Goal: Entertainment & Leisure: Consume media (video, audio)

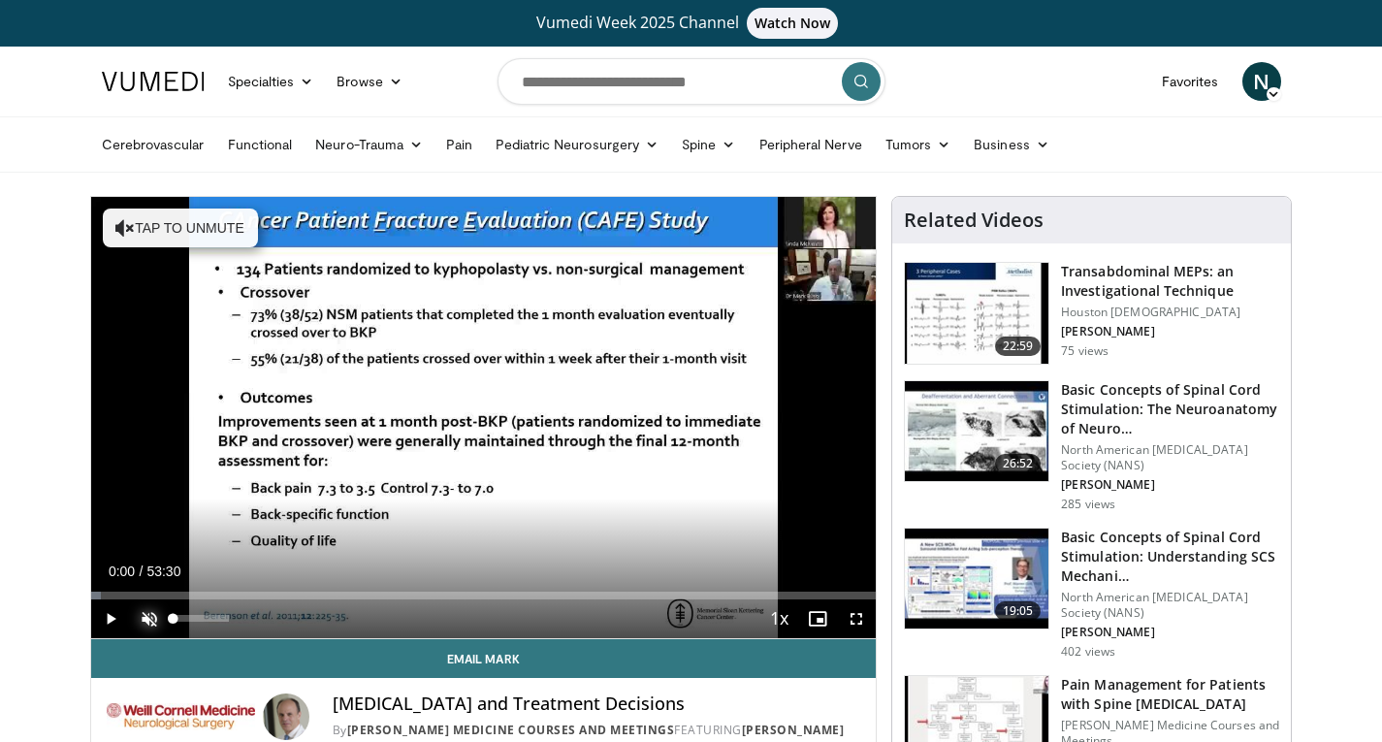
click at [144, 619] on span "Video Player" at bounding box center [149, 619] width 39 height 39
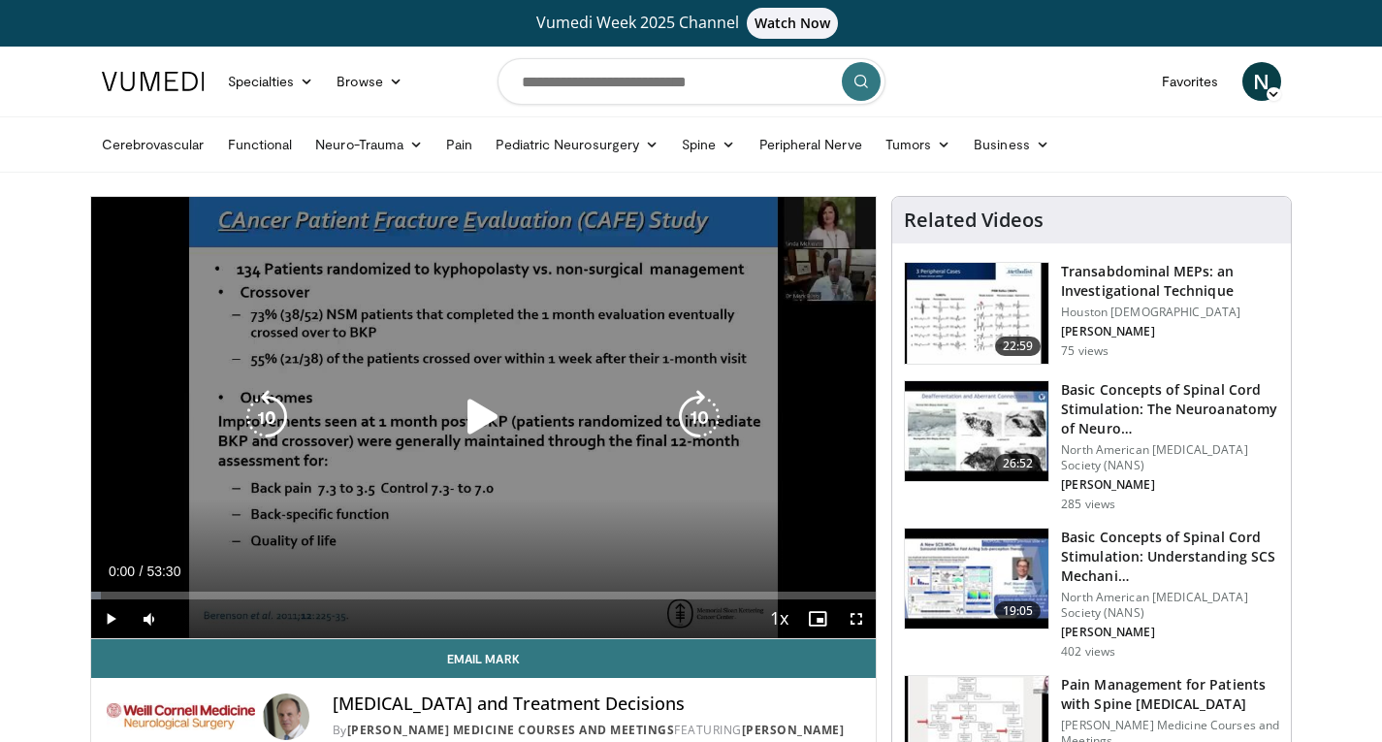
click at [478, 410] on icon "Video Player" at bounding box center [483, 417] width 54 height 54
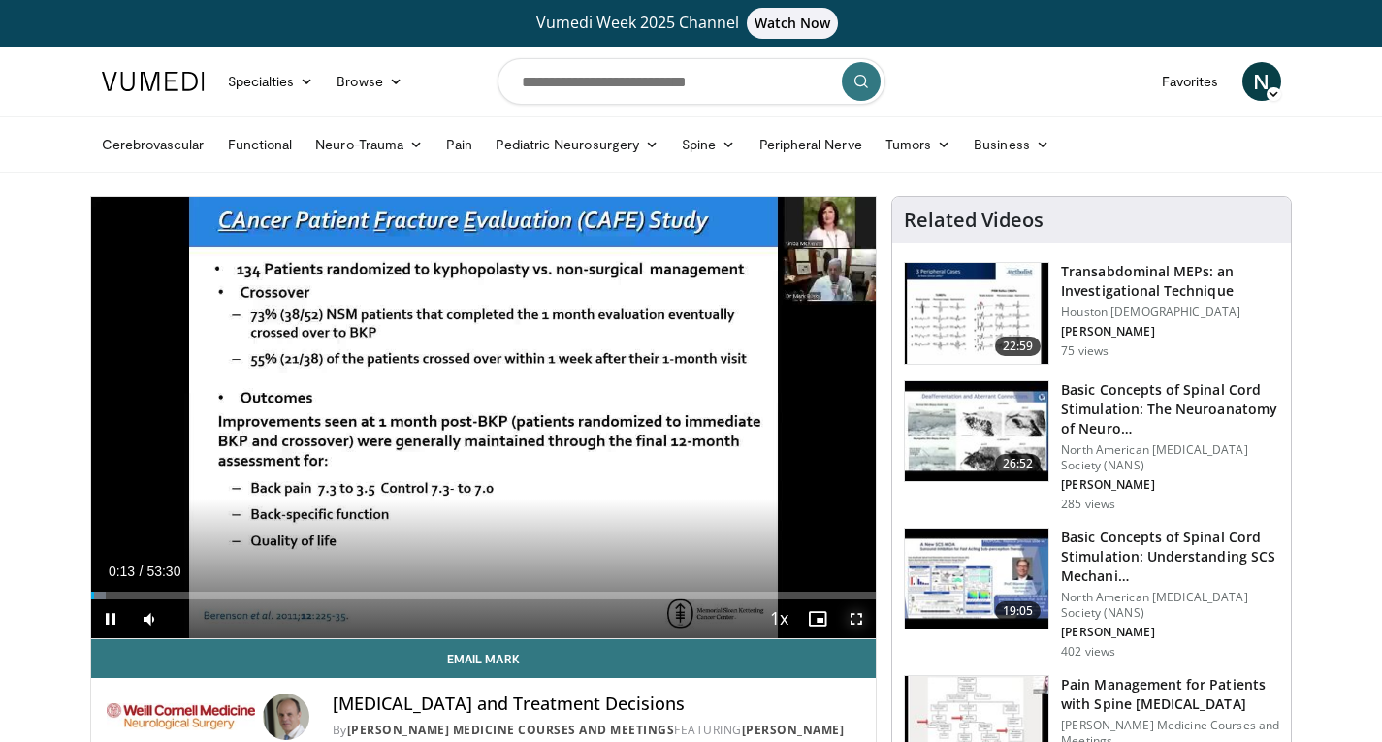
click at [859, 619] on span "Video Player" at bounding box center [856, 619] width 39 height 39
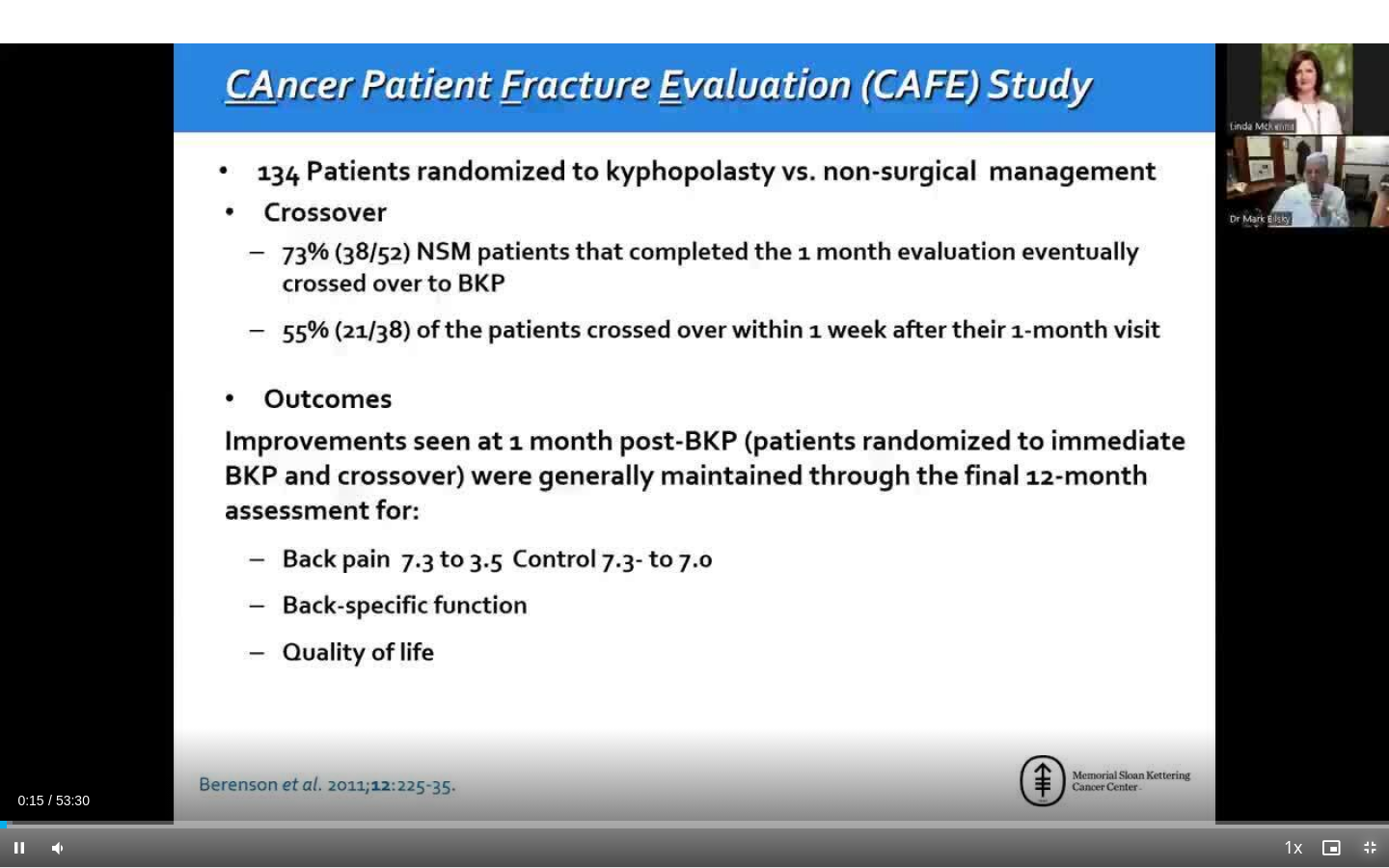
click at [1369, 737] on span "Video Player" at bounding box center [1369, 847] width 39 height 39
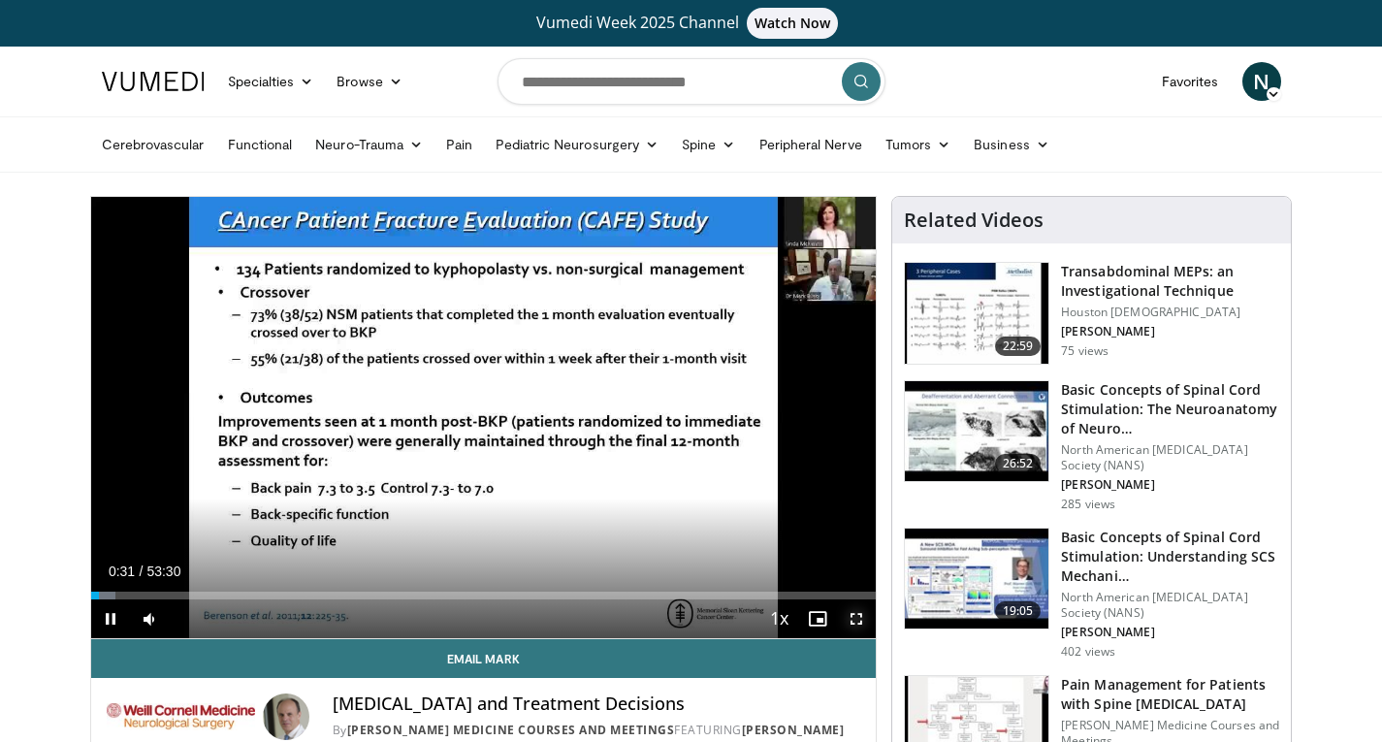
click at [858, 620] on span "Video Player" at bounding box center [856, 619] width 39 height 39
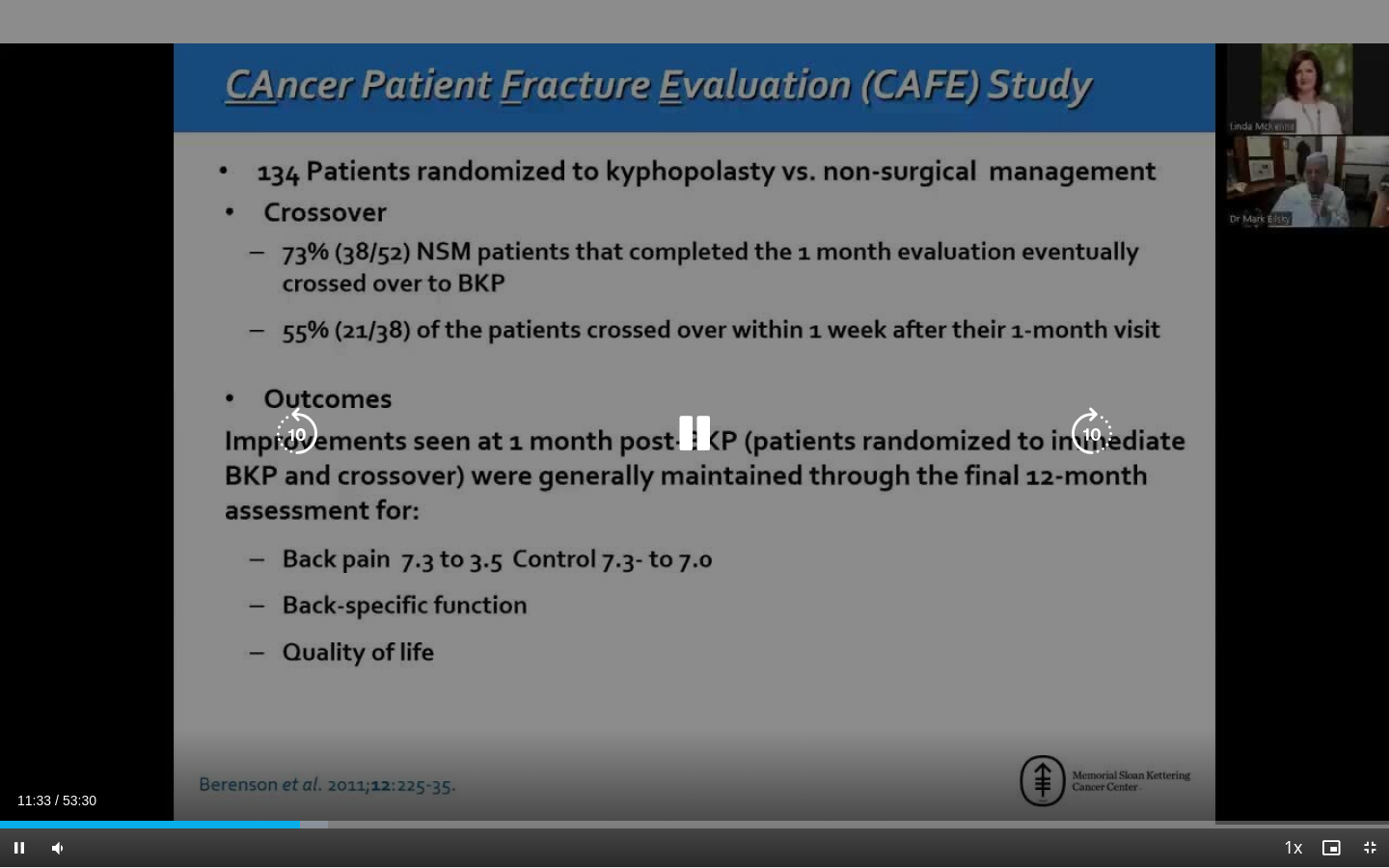
click at [1325, 96] on div "10 seconds Tap to unmute" at bounding box center [694, 434] width 1389 height 867
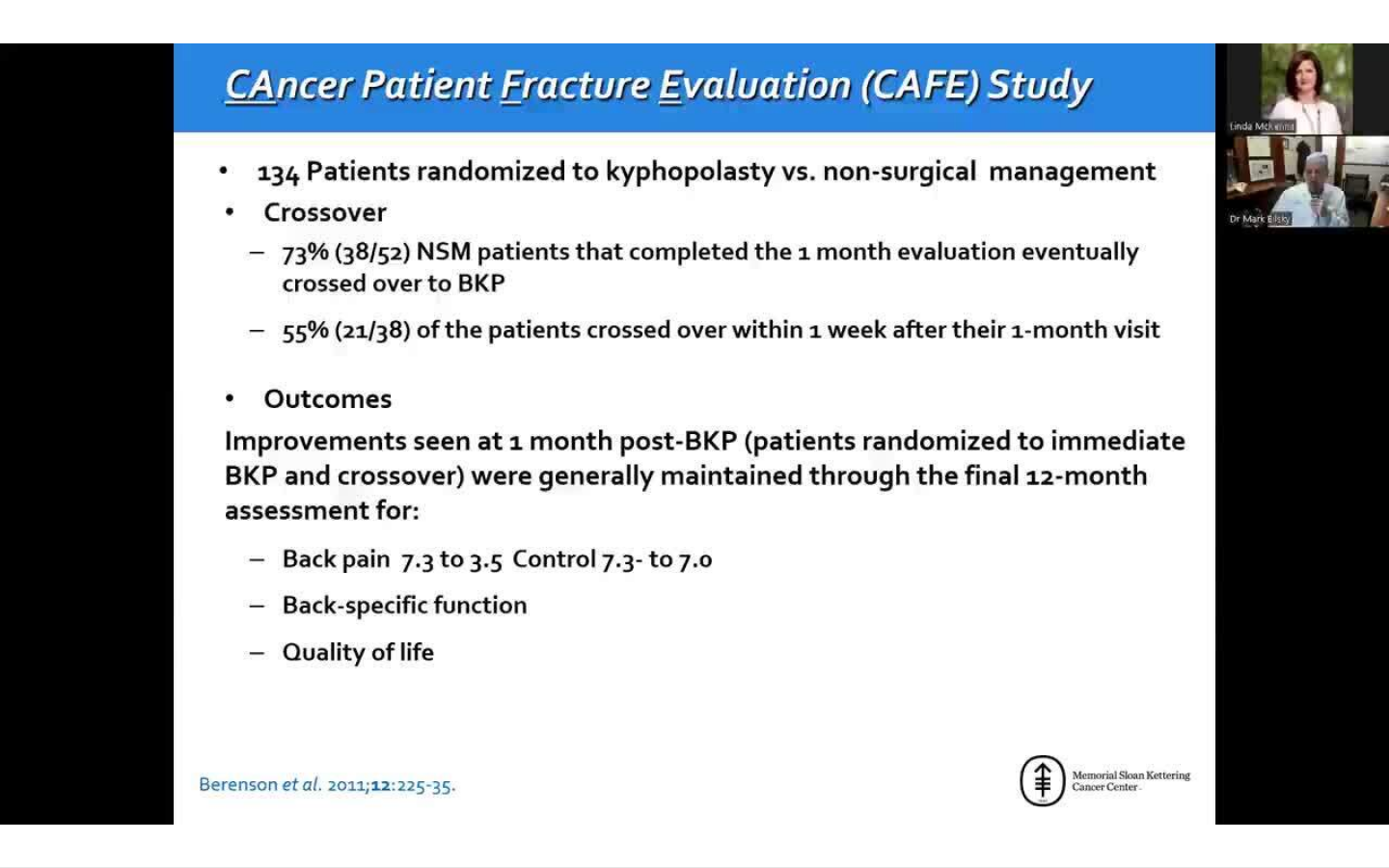
click at [105, 737] on video-js "**********" at bounding box center [694, 434] width 1389 height 868
